Goal: Information Seeking & Learning: Learn about a topic

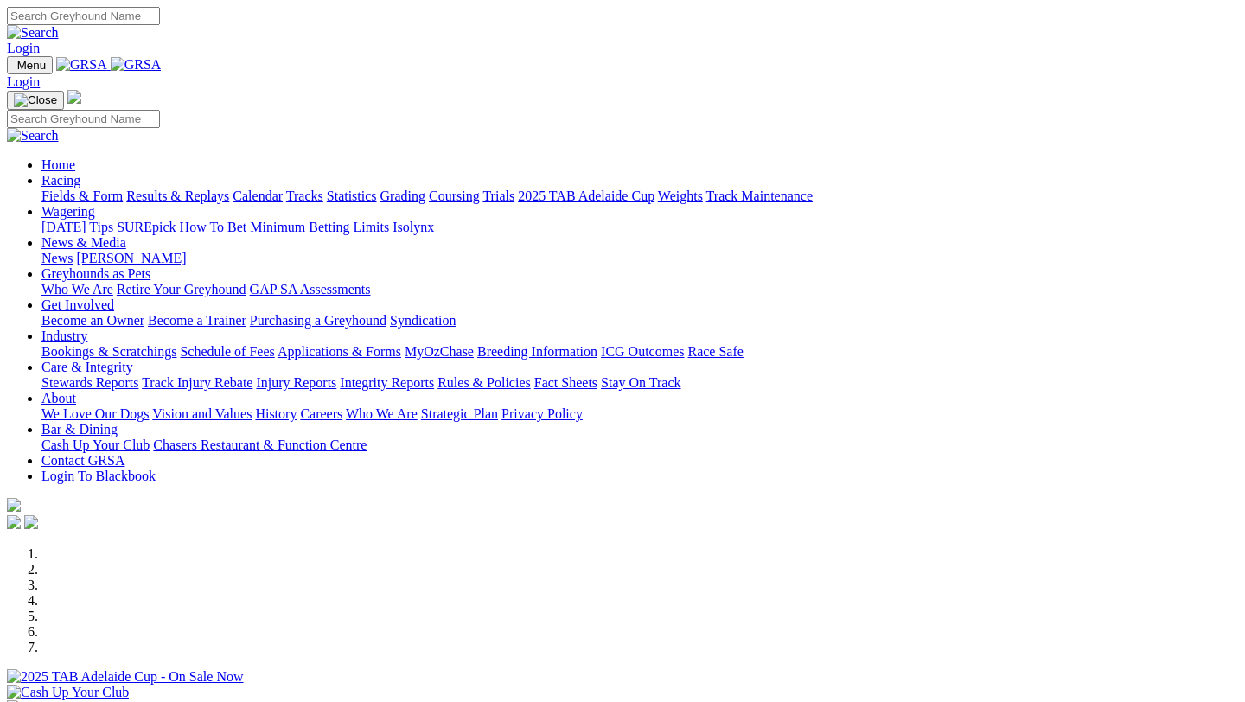
click at [160, 22] on input "Search" at bounding box center [83, 16] width 153 height 18
type input "juno"
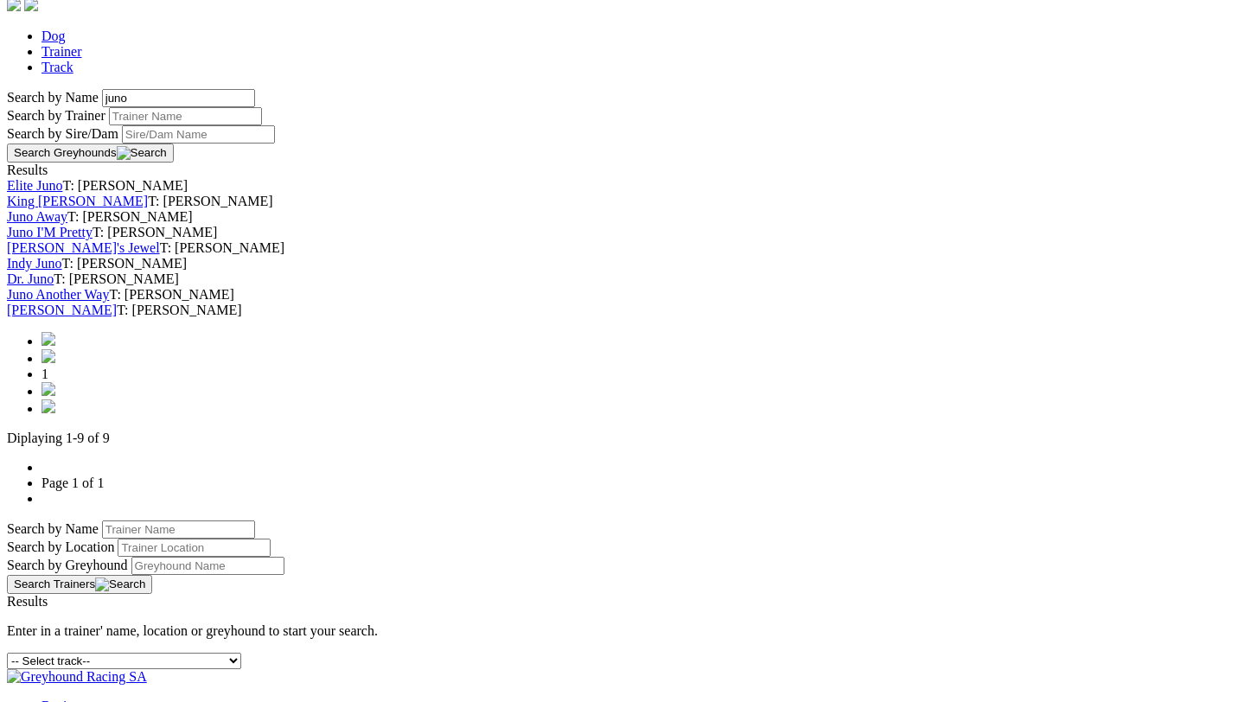
scroll to position [552, 0]
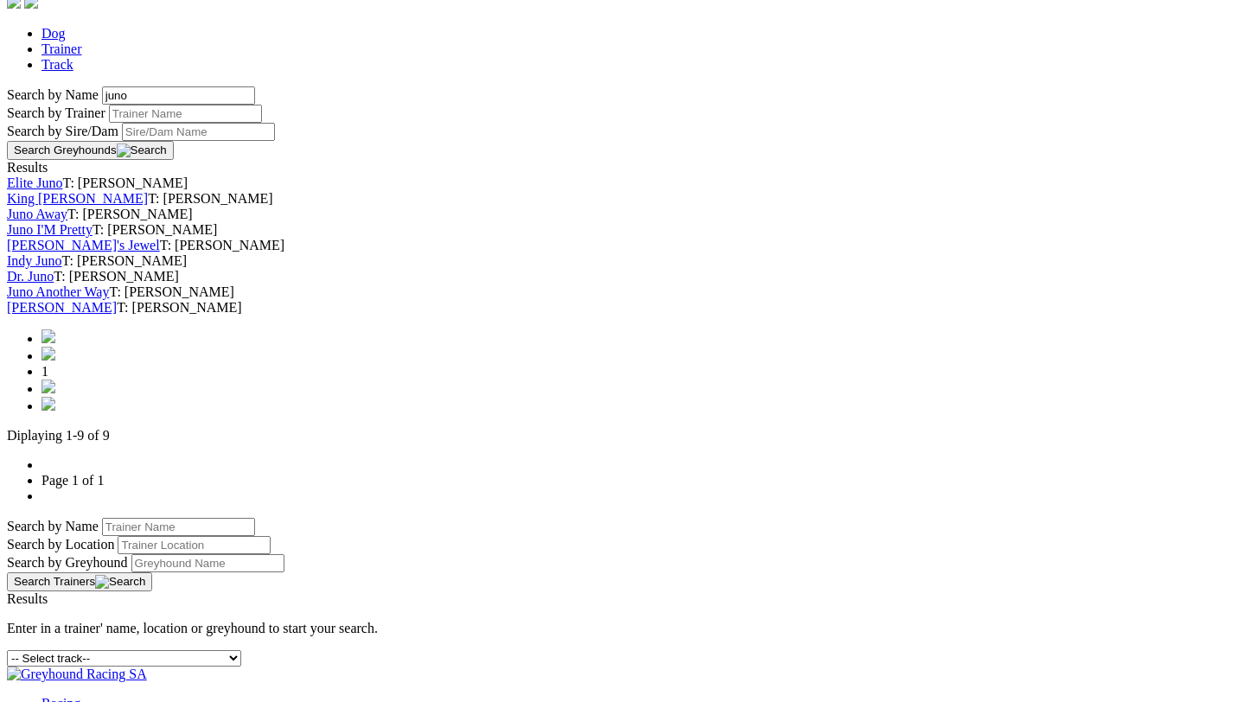
click at [55, 394] on img at bounding box center [49, 387] width 14 height 14
click at [55, 411] on img at bounding box center [49, 404] width 14 height 14
click at [55, 394] on img at bounding box center [49, 387] width 14 height 14
click at [48, 379] on span "1" at bounding box center [45, 371] width 7 height 15
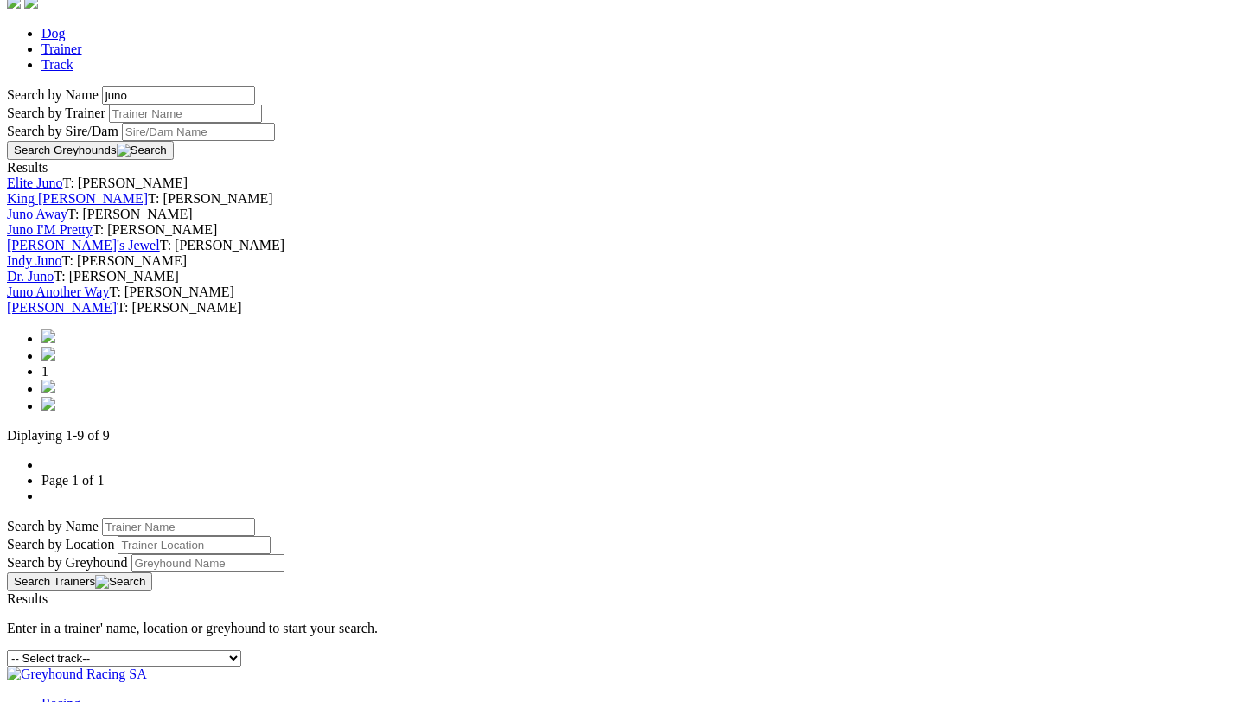
click at [48, 379] on span "1" at bounding box center [45, 371] width 7 height 15
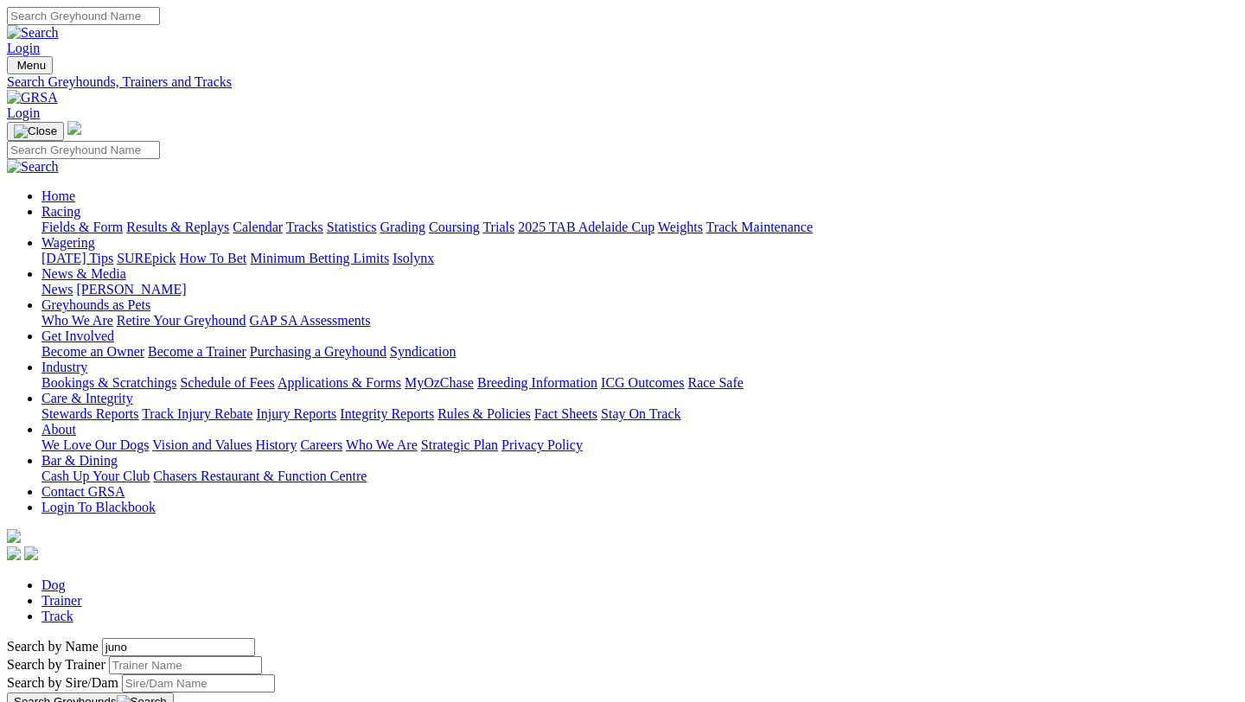
click at [160, 18] on input "Search" at bounding box center [83, 16] width 153 height 18
type input "kifi"
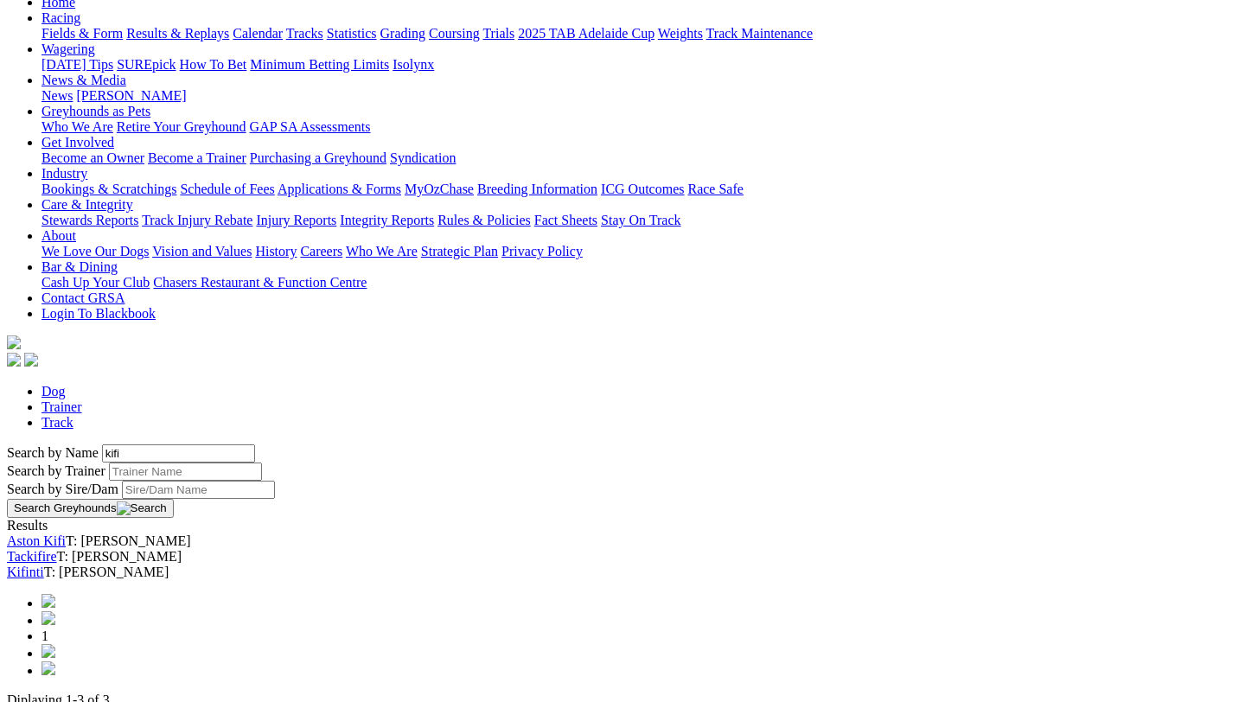
scroll to position [254, 0]
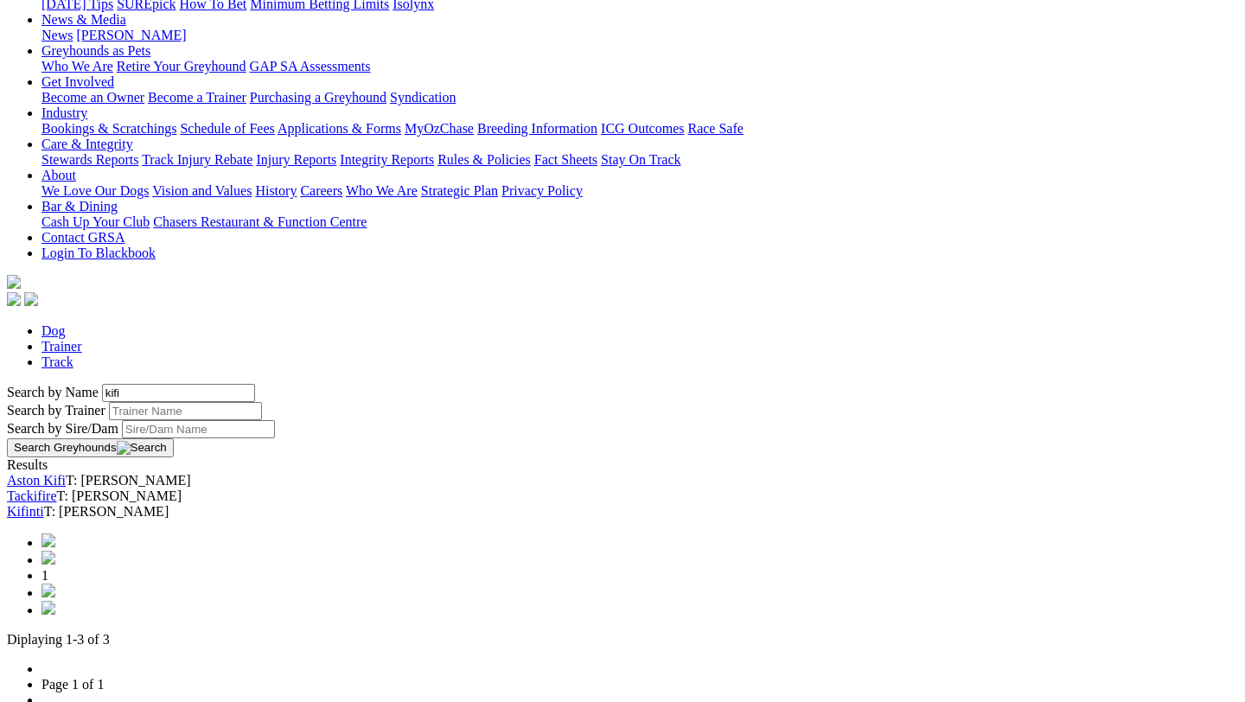
click at [66, 473] on link "Aston Kifi" at bounding box center [36, 480] width 59 height 15
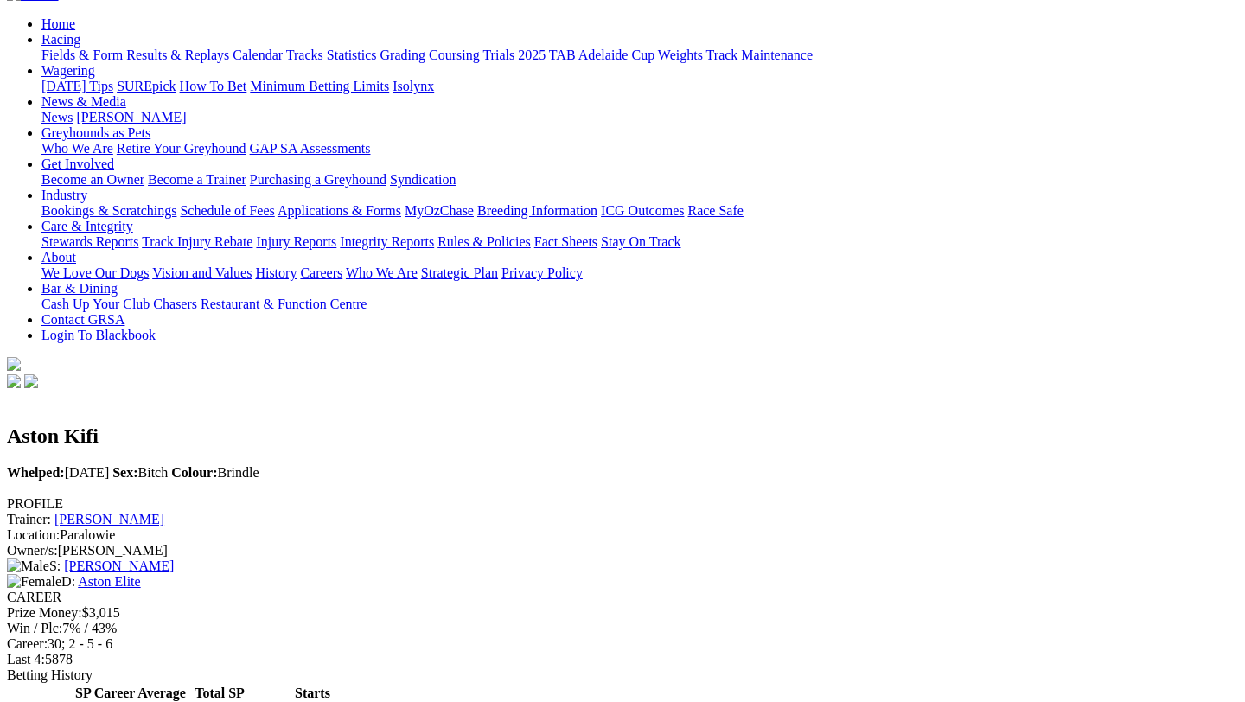
scroll to position [178, 0]
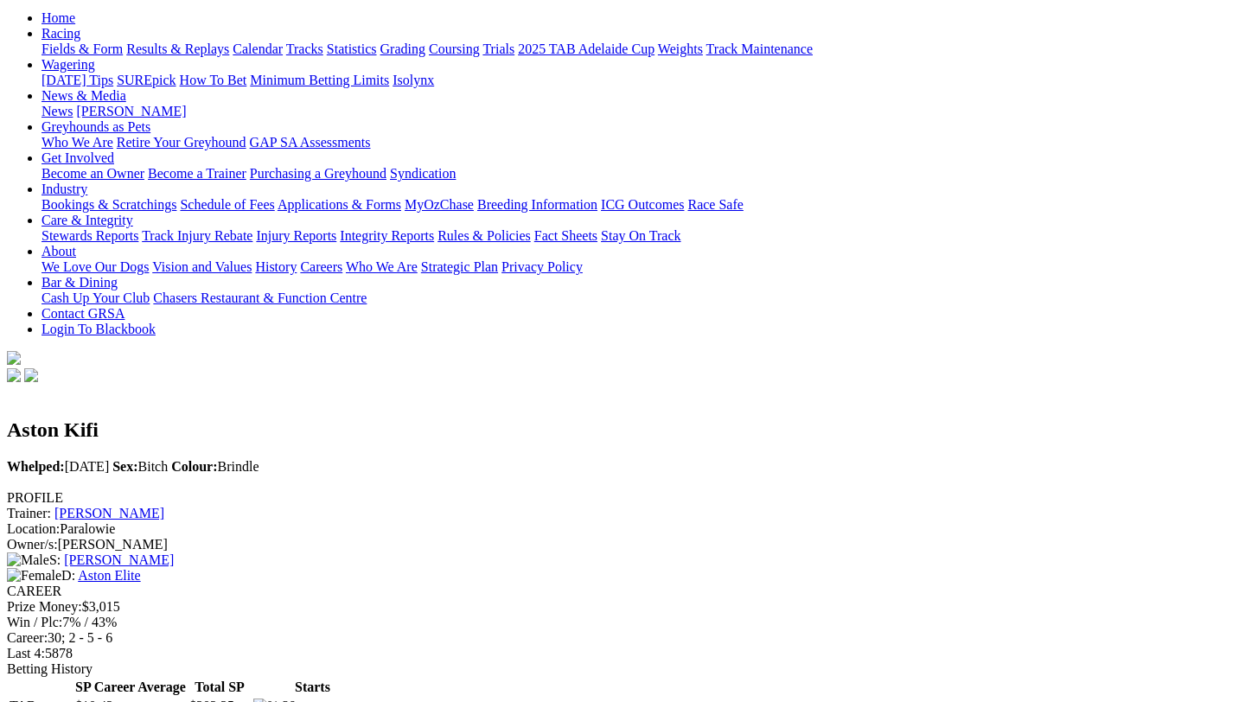
drag, startPoint x: 308, startPoint y: 388, endPoint x: 337, endPoint y: 388, distance: 29.4
drag, startPoint x: 384, startPoint y: 382, endPoint x: 453, endPoint y: 387, distance: 69.4
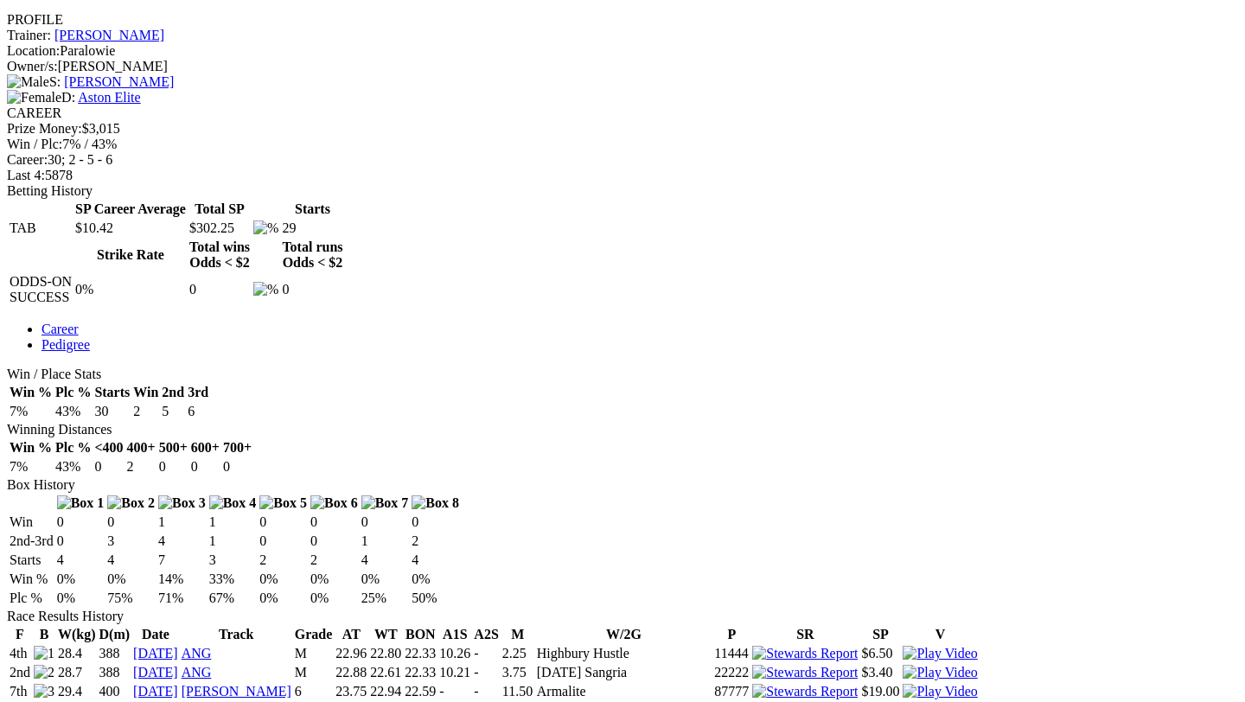
scroll to position [0, 0]
